Goal: Task Accomplishment & Management: Complete application form

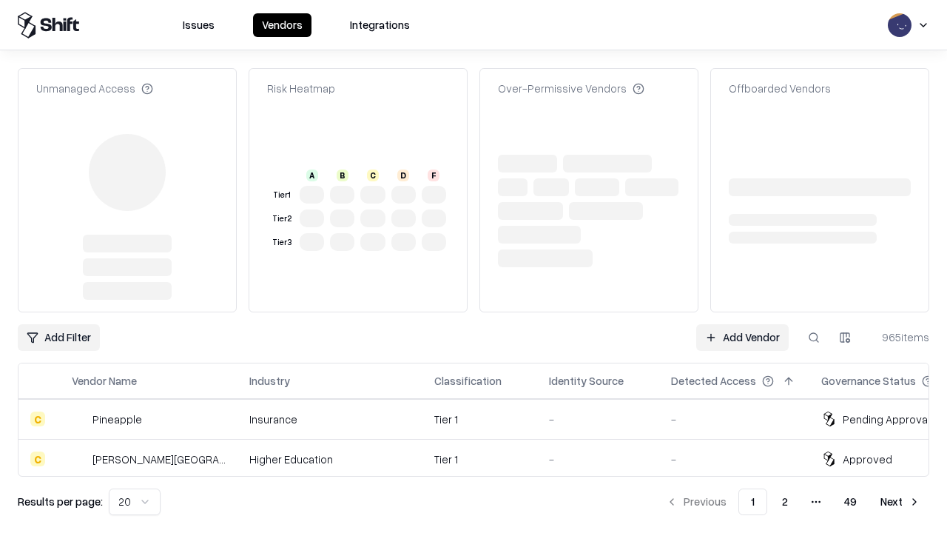
click at [742, 324] on link "Add Vendor" at bounding box center [742, 337] width 92 height 27
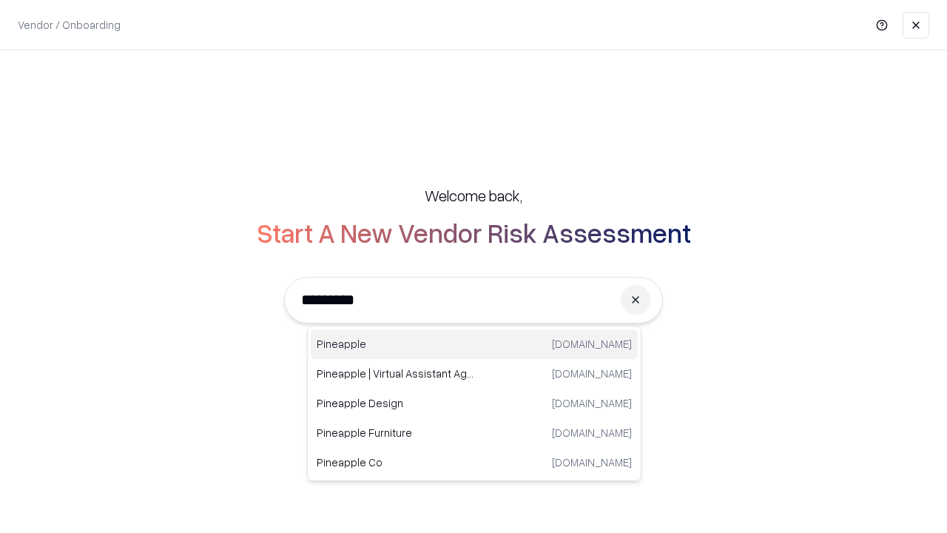
click at [474, 344] on div "Pineapple [DOMAIN_NAME]" at bounding box center [474, 344] width 327 height 30
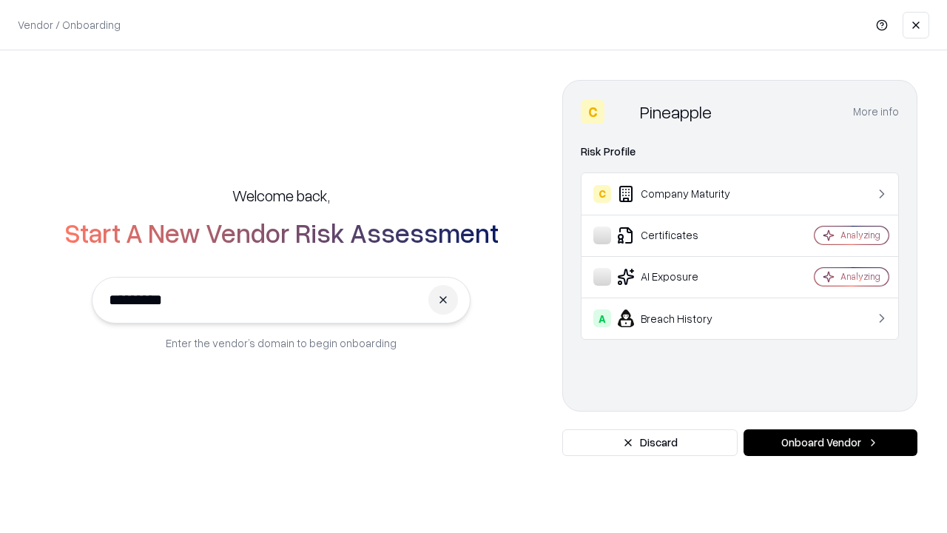
type input "*********"
click at [830, 442] on button "Onboard Vendor" at bounding box center [830, 442] width 174 height 27
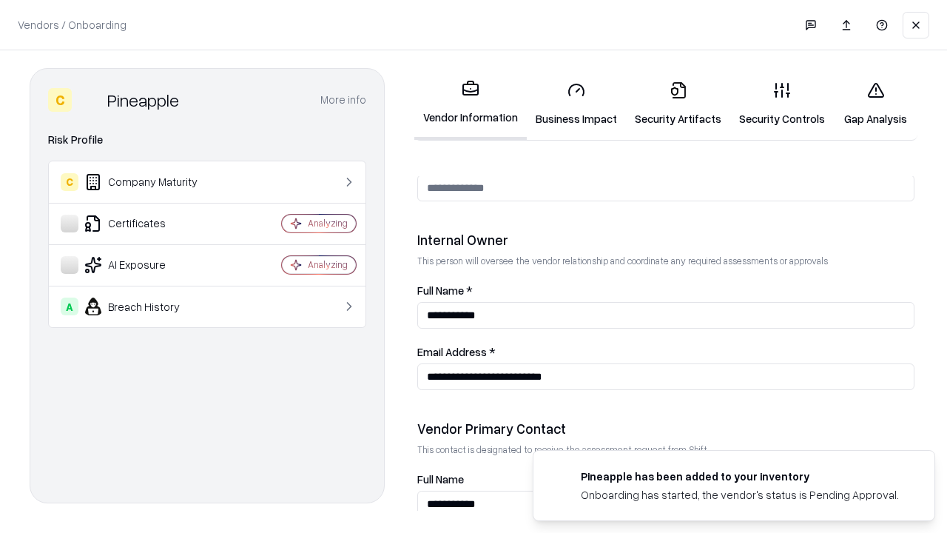
scroll to position [766, 0]
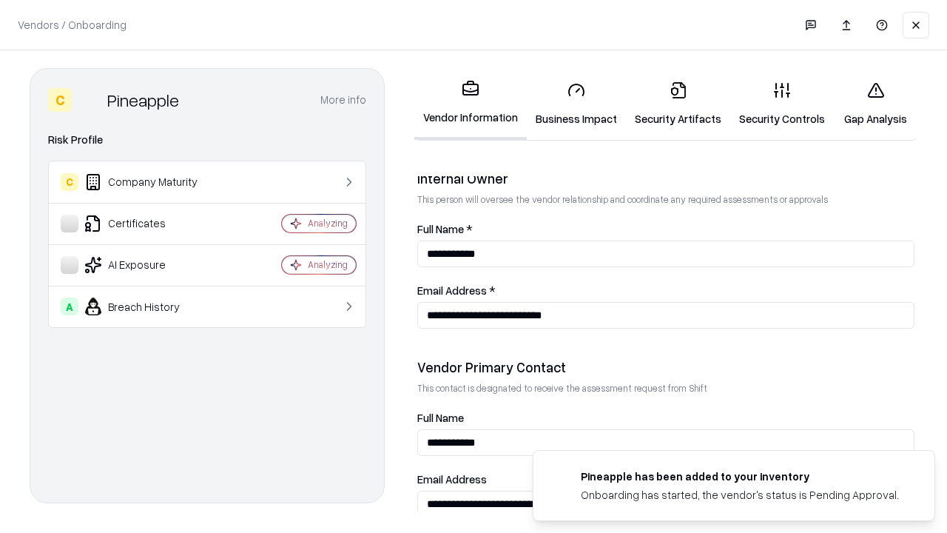
click at [576, 104] on link "Business Impact" at bounding box center [576, 104] width 99 height 69
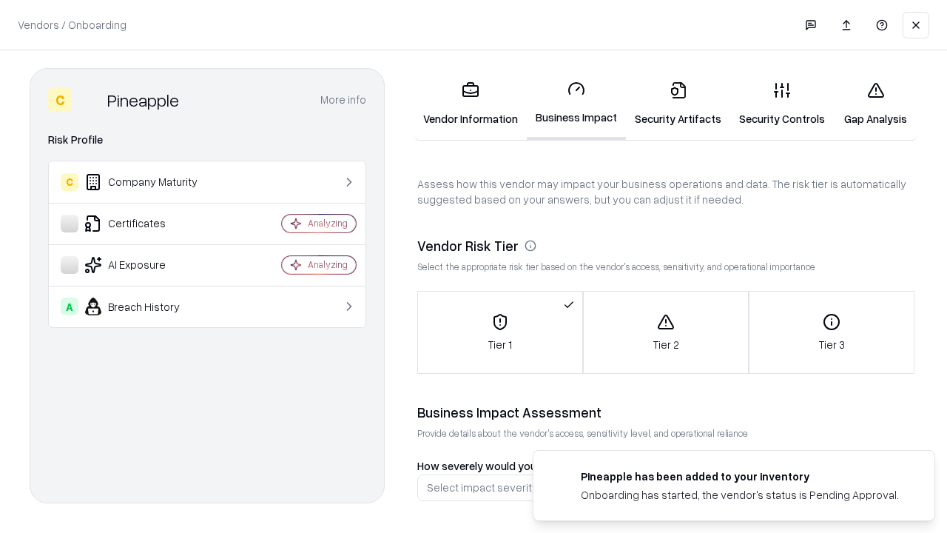
click at [677, 104] on link "Security Artifacts" at bounding box center [678, 104] width 104 height 69
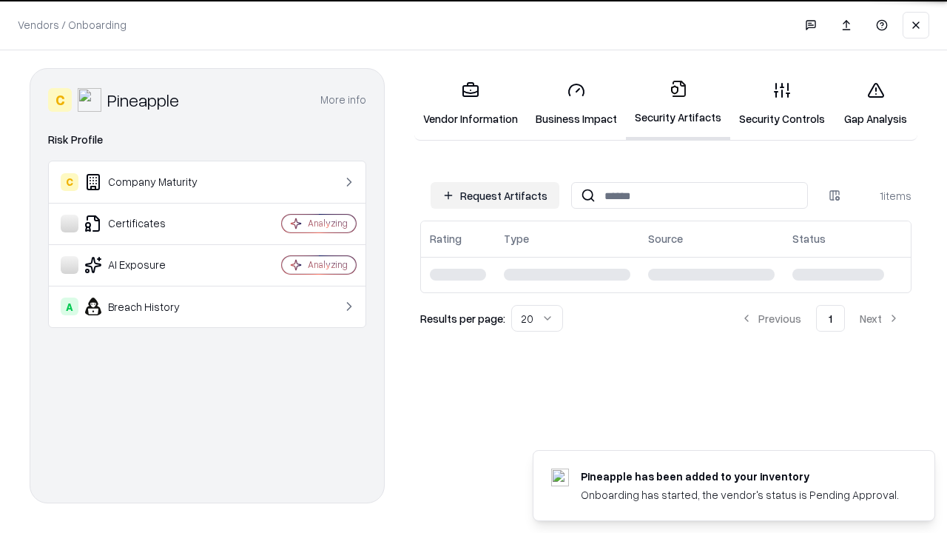
click at [495, 195] on button "Request Artifacts" at bounding box center [494, 195] width 129 height 27
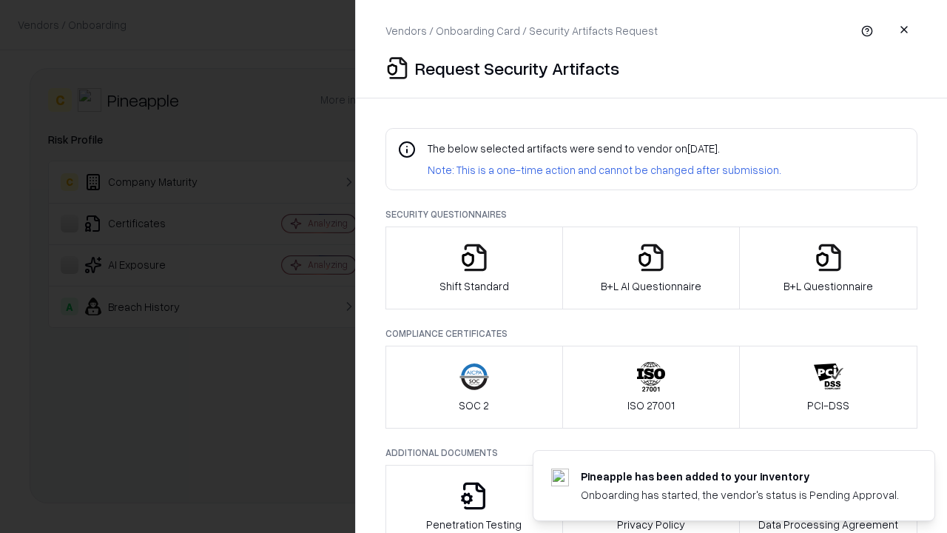
click at [473, 268] on icon "button" at bounding box center [474, 258] width 30 height 30
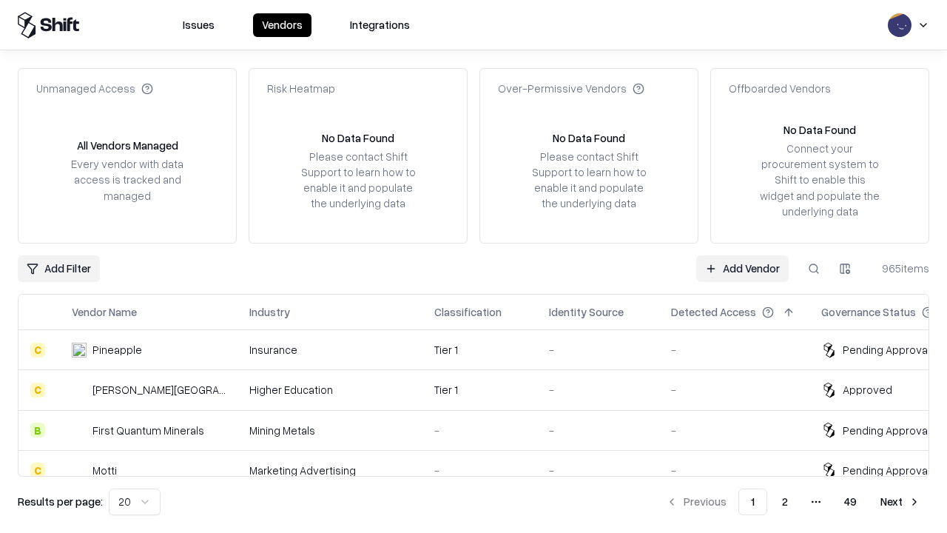
click at [742, 268] on link "Add Vendor" at bounding box center [742, 268] width 92 height 27
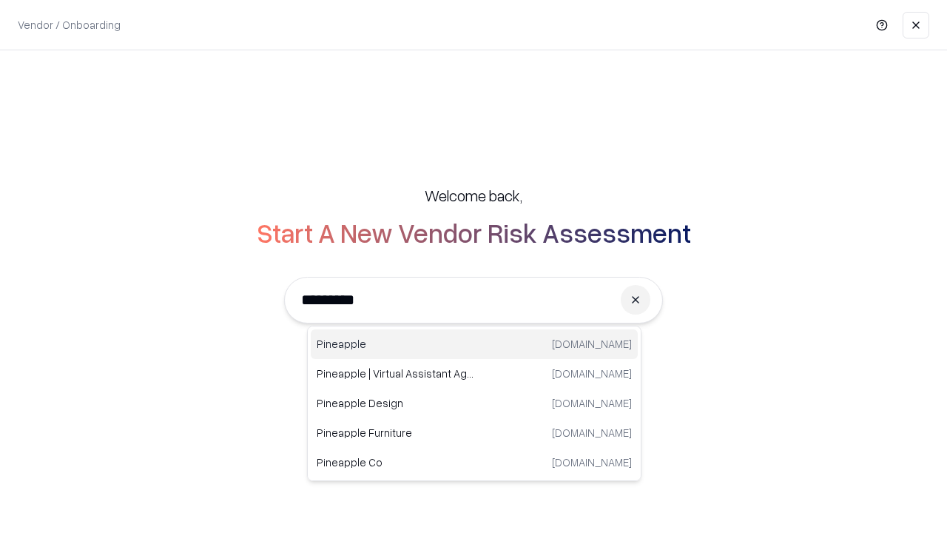
click at [474, 344] on div "Pineapple [DOMAIN_NAME]" at bounding box center [474, 344] width 327 height 30
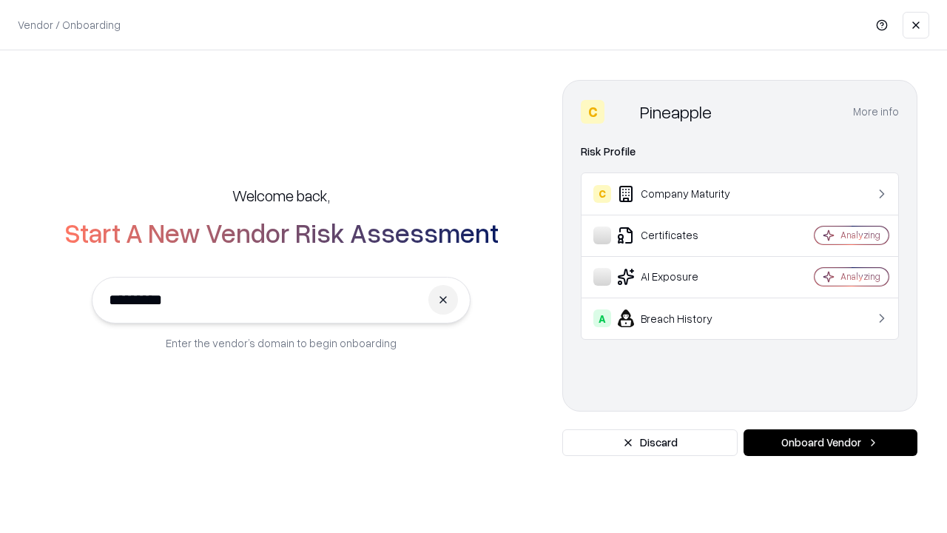
type input "*********"
click at [830, 442] on button "Onboard Vendor" at bounding box center [830, 442] width 174 height 27
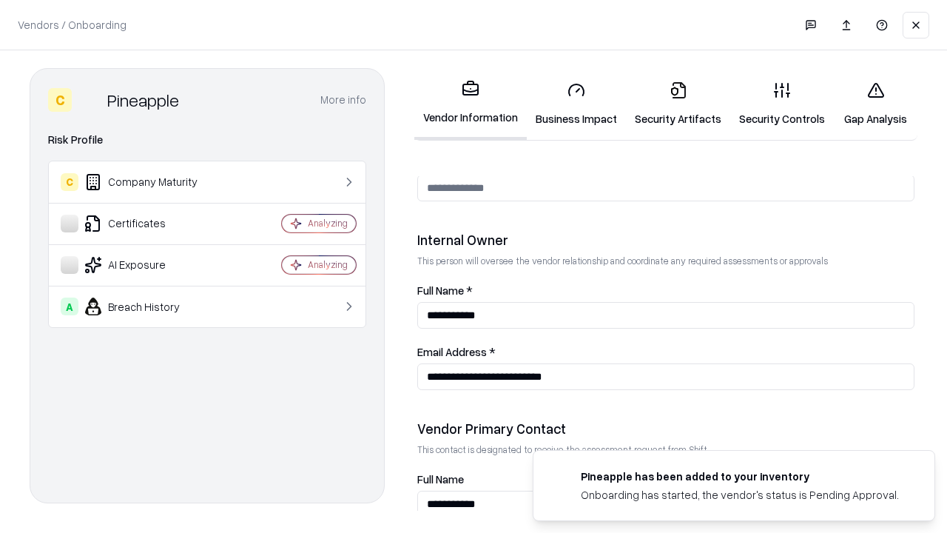
scroll to position [766, 0]
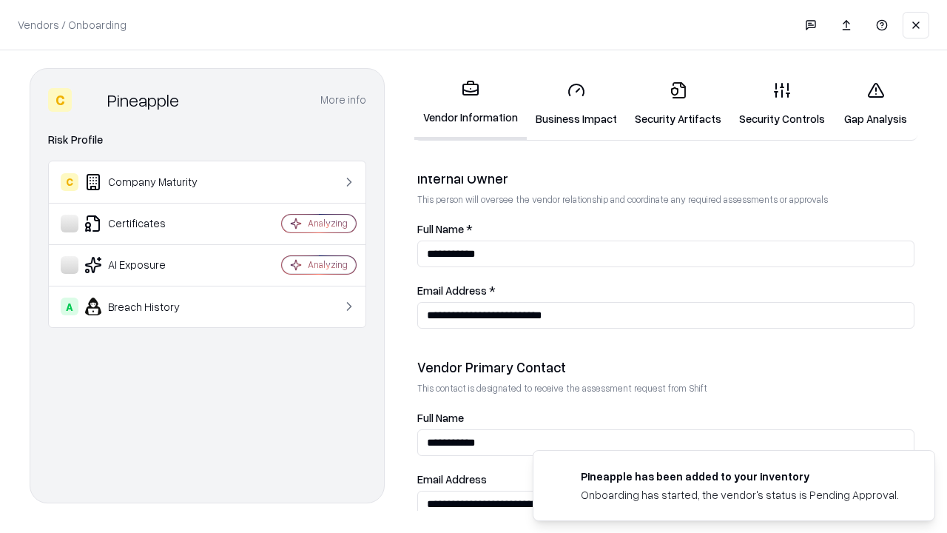
click at [875, 104] on link "Gap Analysis" at bounding box center [876, 104] width 84 height 69
